Goal: Transaction & Acquisition: Subscribe to service/newsletter

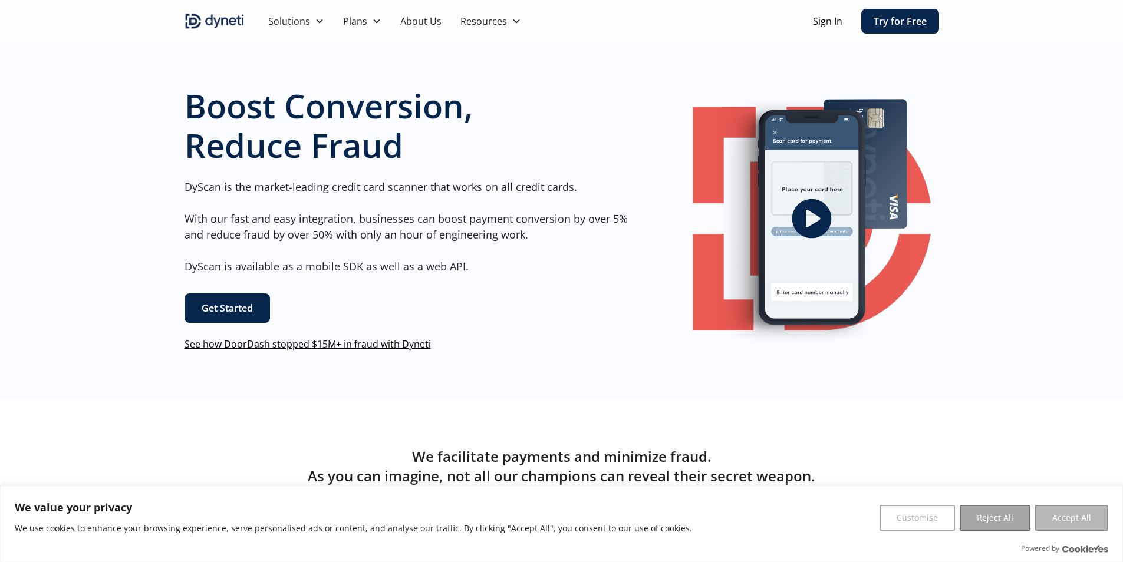
click at [1104, 520] on button "Accept All" at bounding box center [1071, 518] width 73 height 26
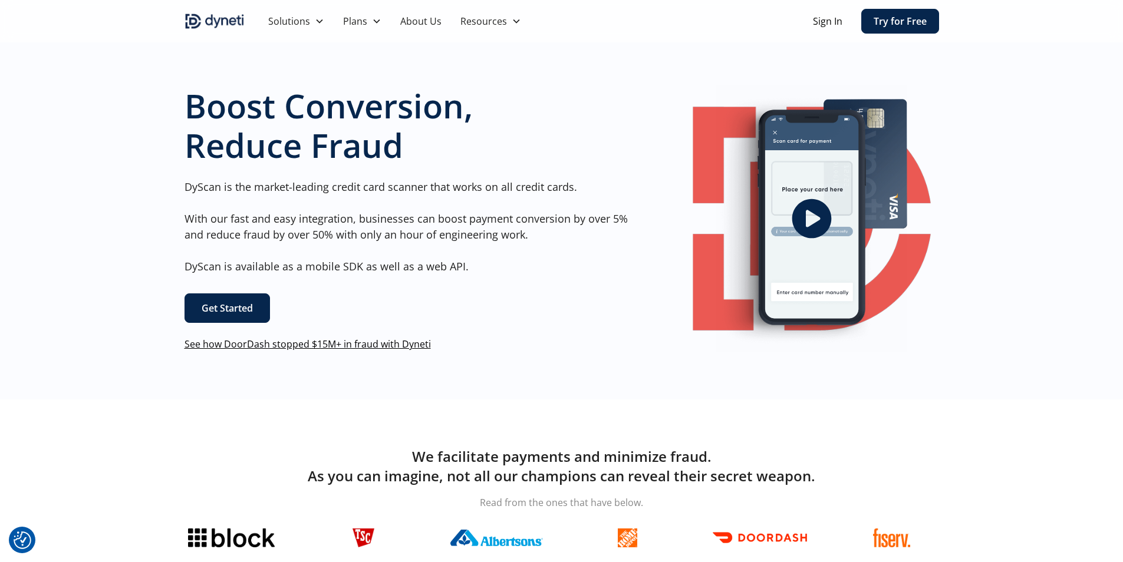
click at [881, 18] on link "Try for Free" at bounding box center [900, 21] width 78 height 25
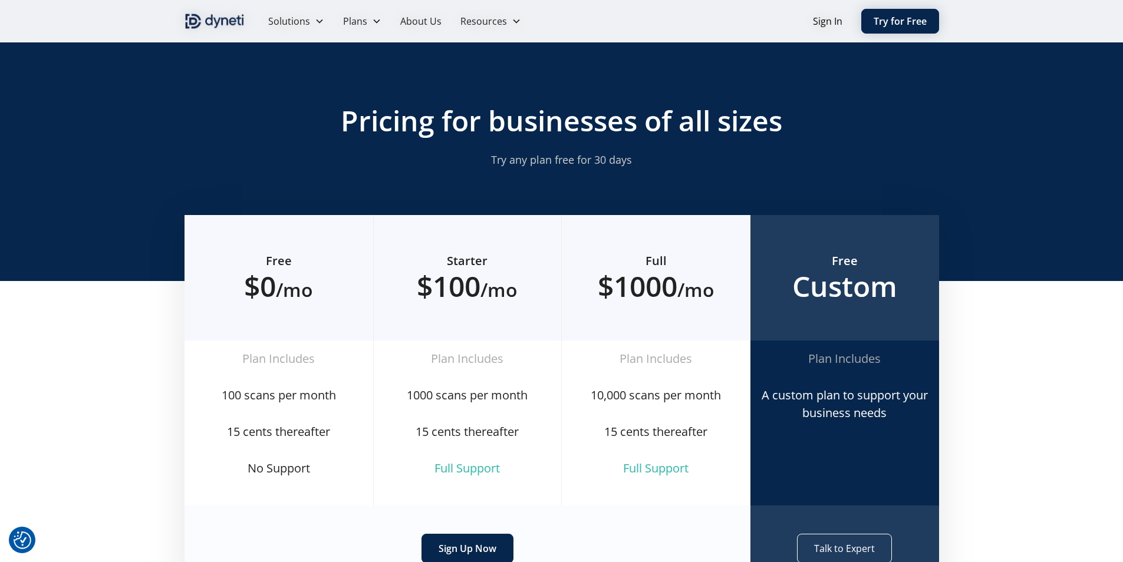
click at [875, 17] on link "Try for Free" at bounding box center [900, 21] width 78 height 25
click at [879, 12] on link "Try for Free" at bounding box center [900, 21] width 78 height 25
